Goal: Task Accomplishment & Management: Manage account settings

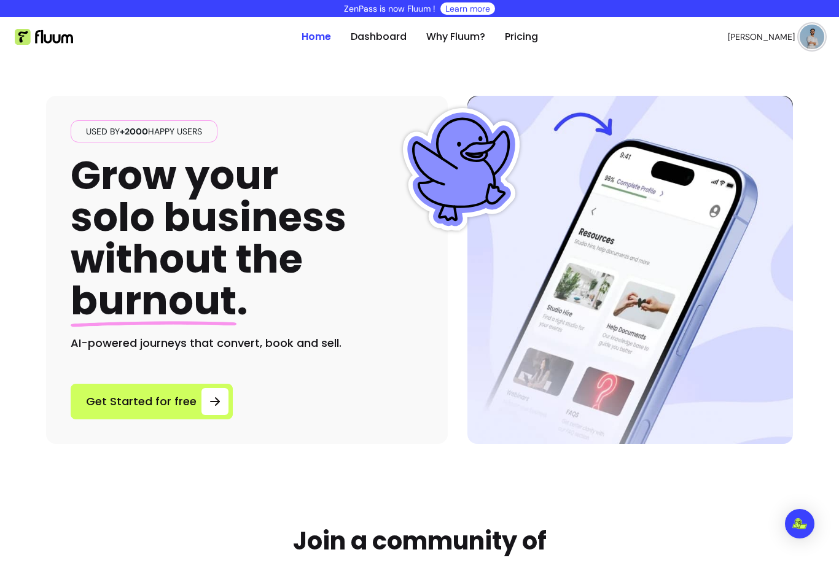
click at [806, 37] on img at bounding box center [811, 37] width 25 height 25
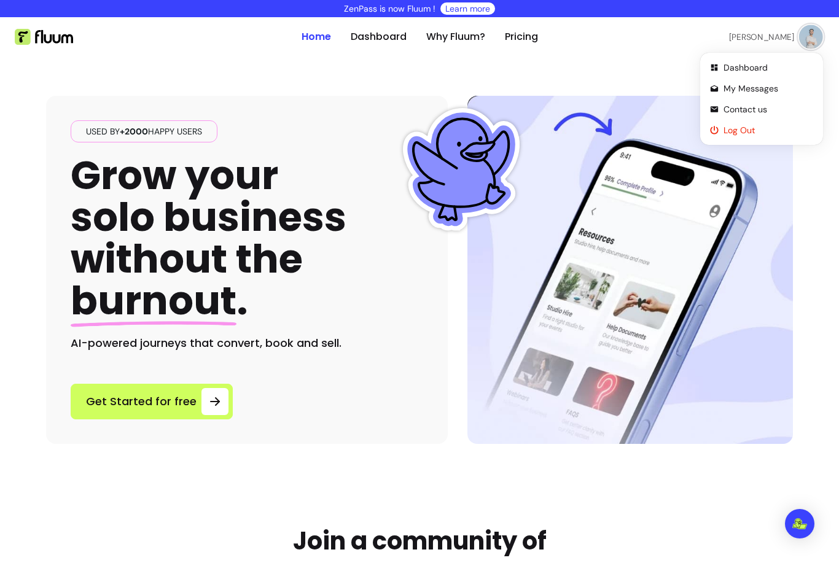
click at [745, 131] on span "Log Out" at bounding box center [768, 130] width 90 height 12
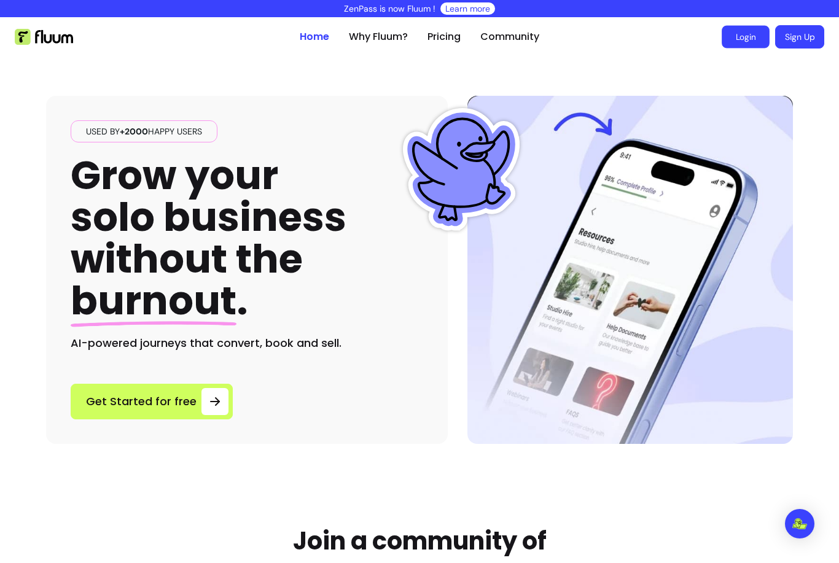
click at [741, 39] on link "Login" at bounding box center [745, 37] width 48 height 23
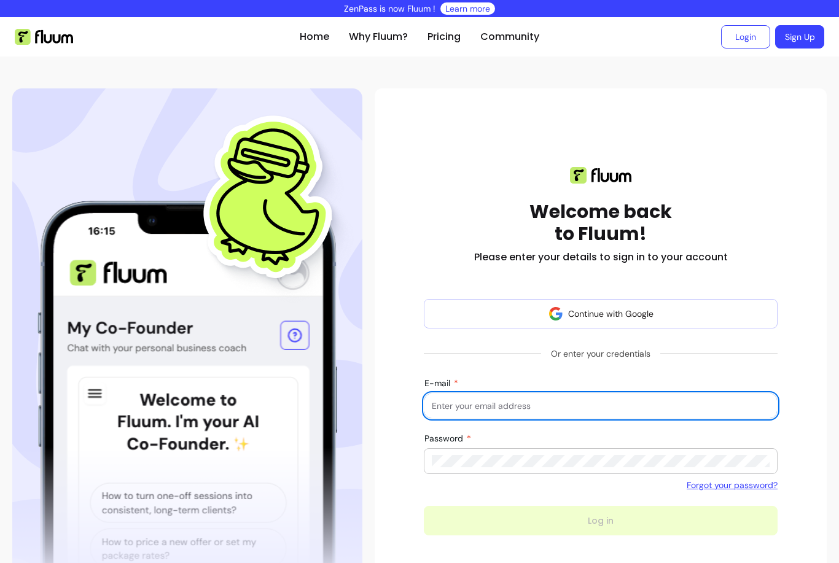
scroll to position [187, 0]
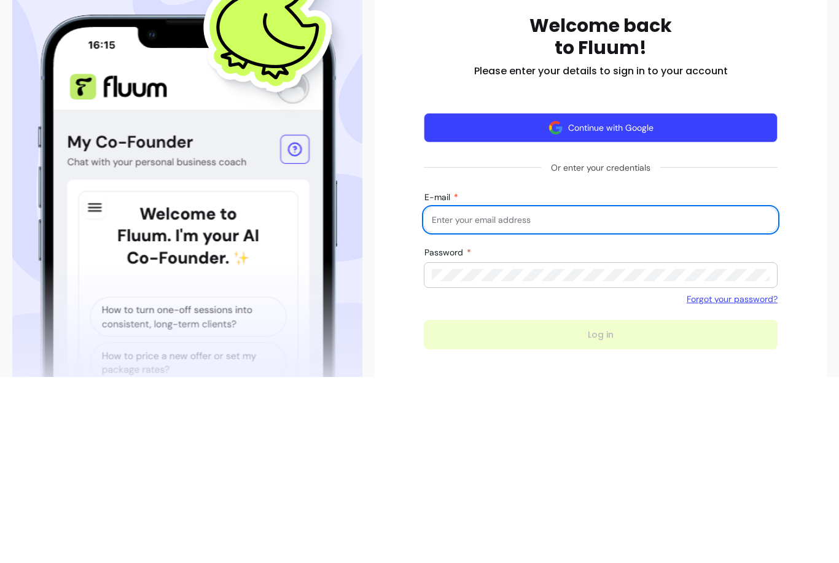
click at [546, 123] on div "Welcome back to Fluum! Please enter your details to sign in to your account Con…" at bounding box center [600, 369] width 452 height 562
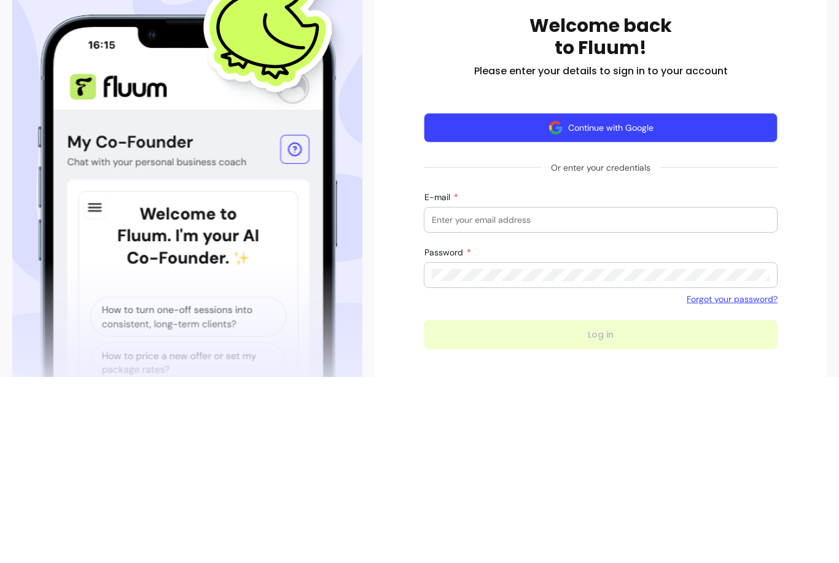
scroll to position [0, 0]
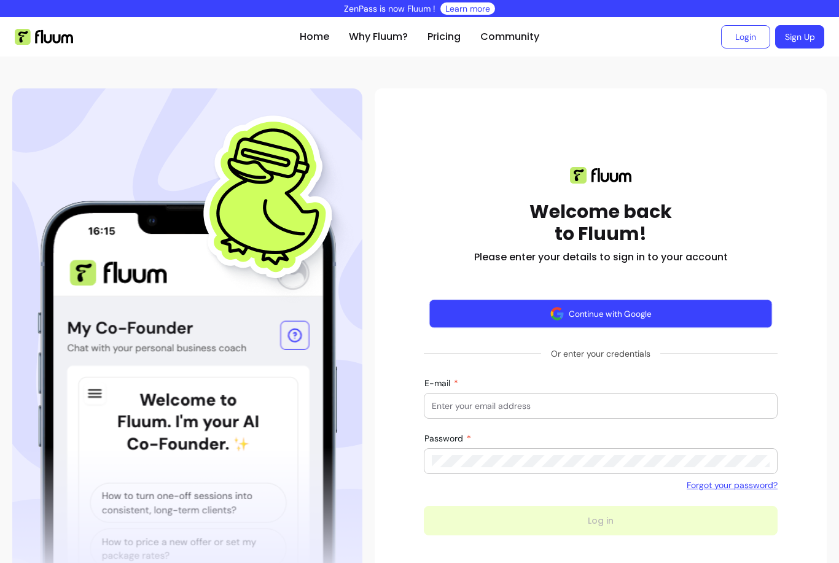
click at [552, 323] on button "Continue with Google" at bounding box center [600, 314] width 343 height 29
